Goal: Task Accomplishment & Management: Manage account settings

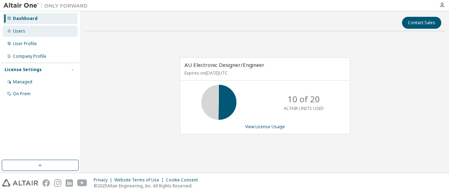
click at [27, 35] on div "Users" at bounding box center [40, 31] width 75 height 11
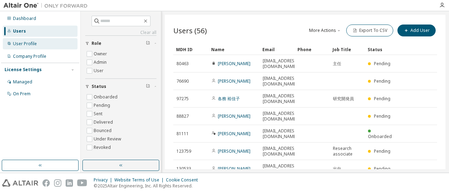
click at [38, 48] on div "User Profile" at bounding box center [40, 43] width 75 height 11
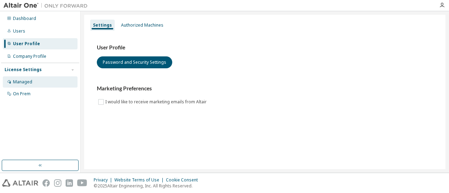
click at [26, 81] on div "Managed" at bounding box center [22, 82] width 19 height 6
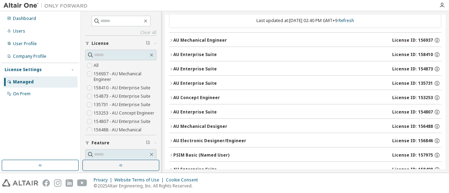
scroll to position [64, 0]
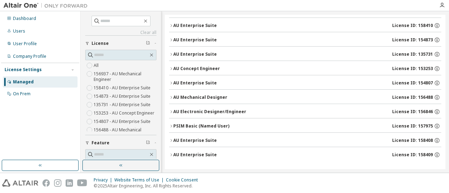
click at [205, 123] on div "PSIM Basic (Named User)" at bounding box center [201, 126] width 56 height 6
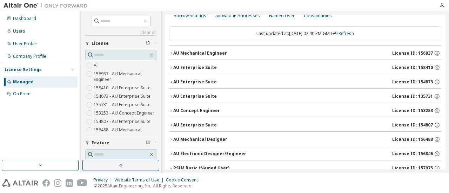
scroll to position [11, 0]
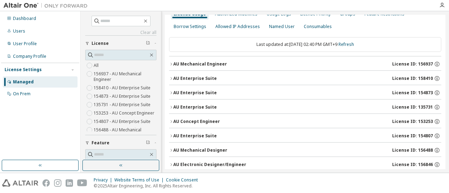
click at [225, 66] on div "AU Mechanical Engineer License ID: 156937" at bounding box center [307, 64] width 268 height 6
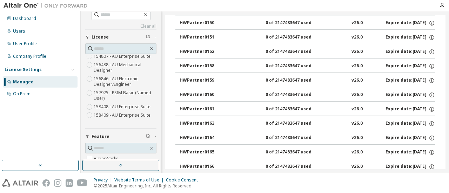
scroll to position [0, 0]
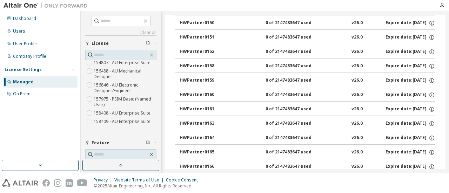
click at [114, 81] on label "156846 - AU Electronic Designer/Engineer" at bounding box center [125, 88] width 63 height 14
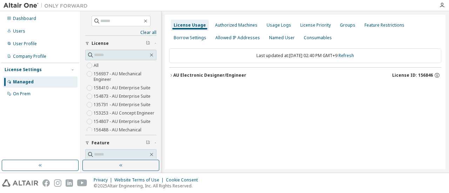
click at [171, 75] on icon "button" at bounding box center [171, 75] width 4 height 4
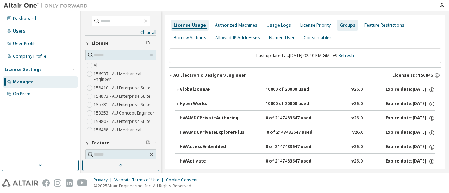
click at [340, 25] on div "Groups" at bounding box center [347, 25] width 15 height 6
